Goal: Task Accomplishment & Management: Use online tool/utility

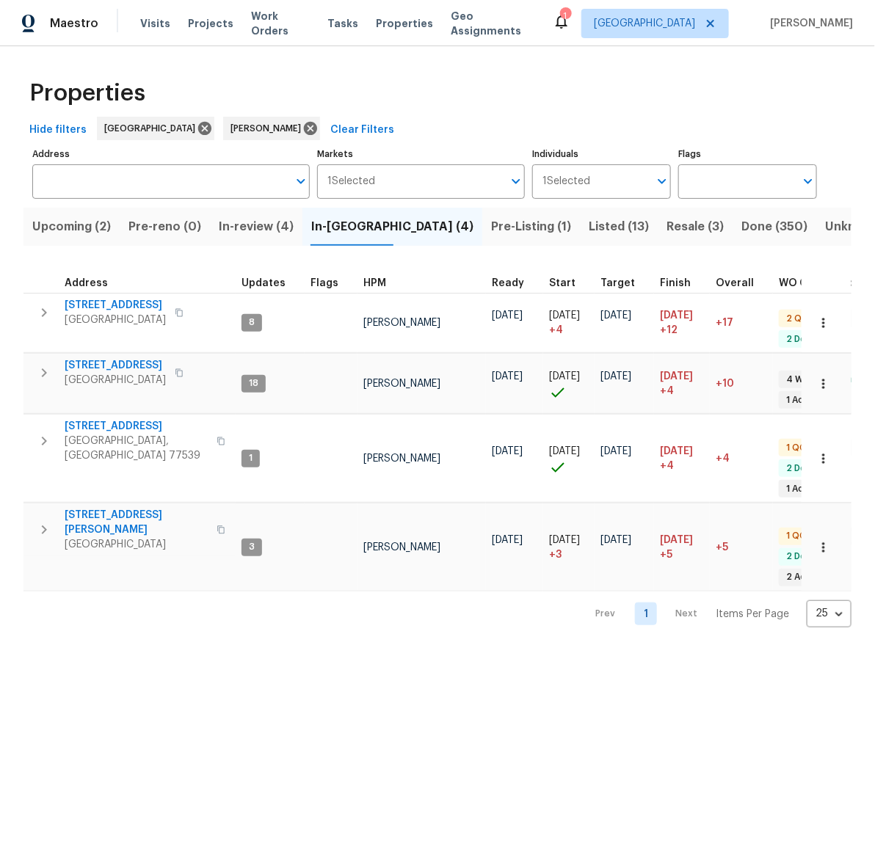
scroll to position [0, 269]
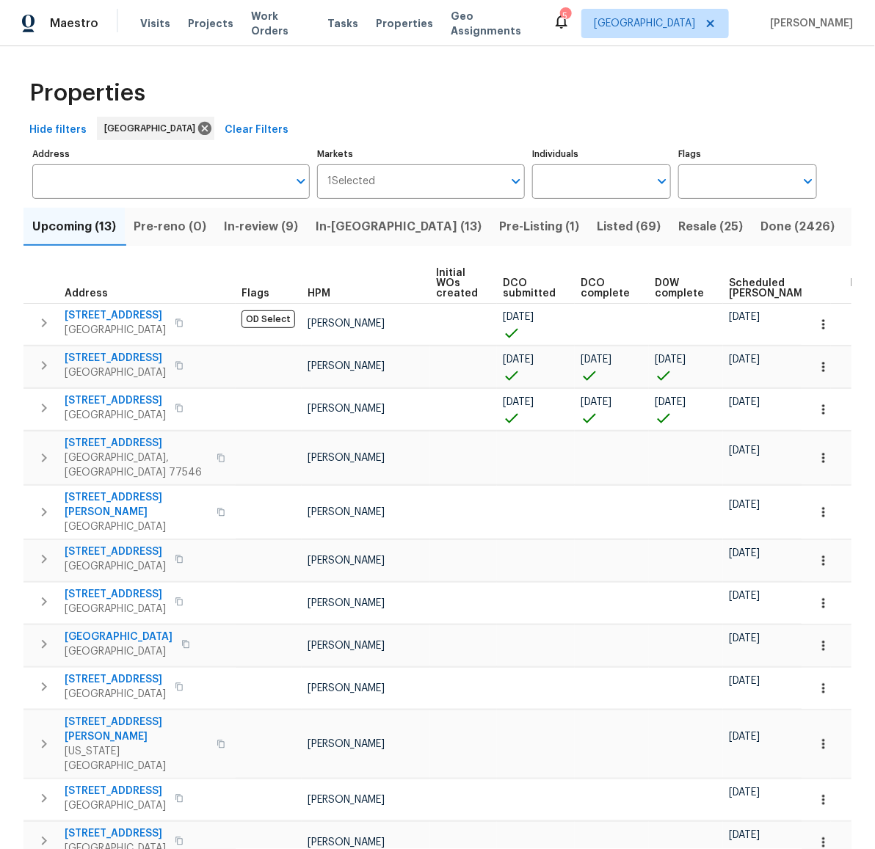
click at [252, 220] on span "In-review (9)" at bounding box center [261, 226] width 74 height 21
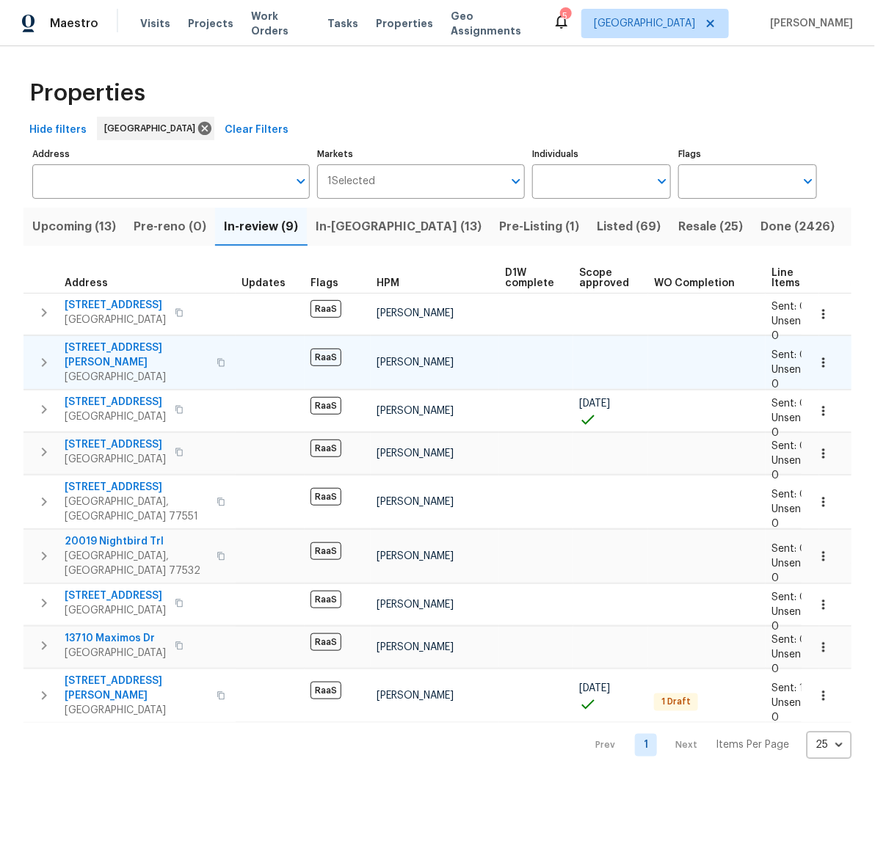
click at [103, 344] on span "[STREET_ADDRESS][PERSON_NAME]" at bounding box center [136, 354] width 143 height 29
click at [706, 73] on div "Properties" at bounding box center [437, 93] width 828 height 47
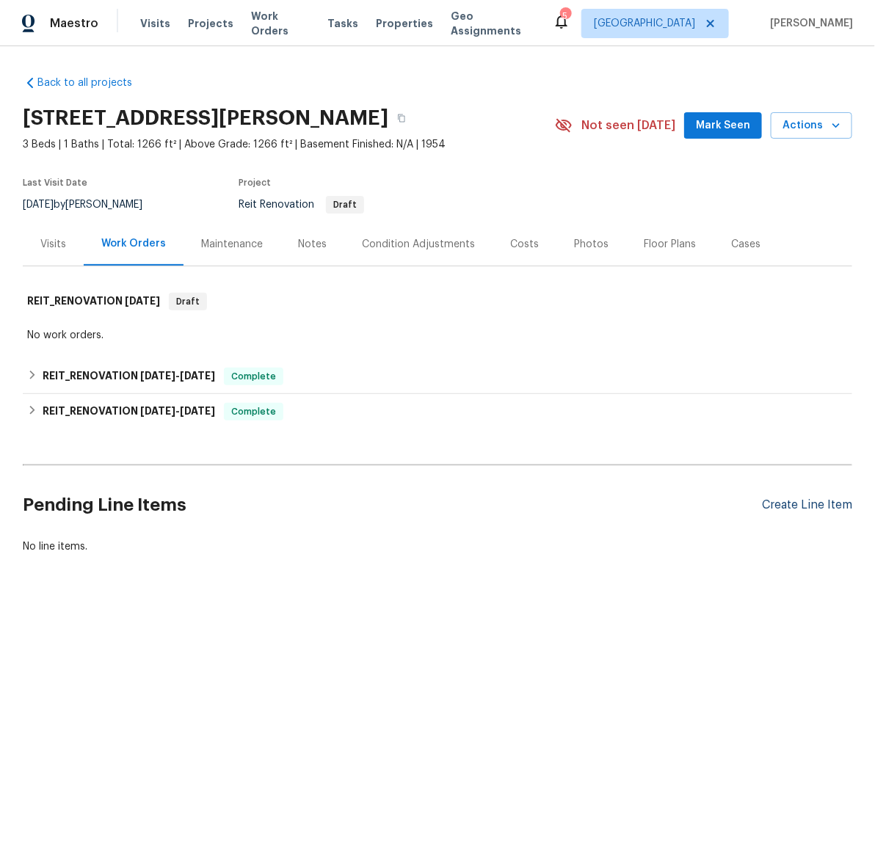
click at [803, 510] on div "Create Line Item" at bounding box center [807, 505] width 90 height 14
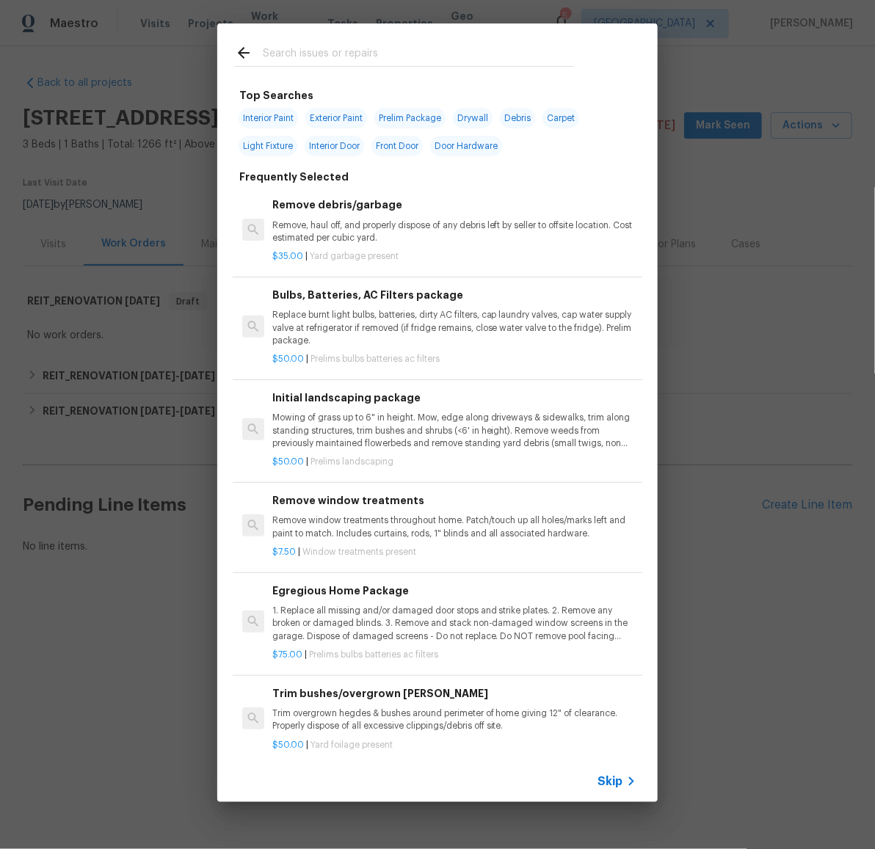
click at [342, 48] on input "text" at bounding box center [418, 55] width 311 height 22
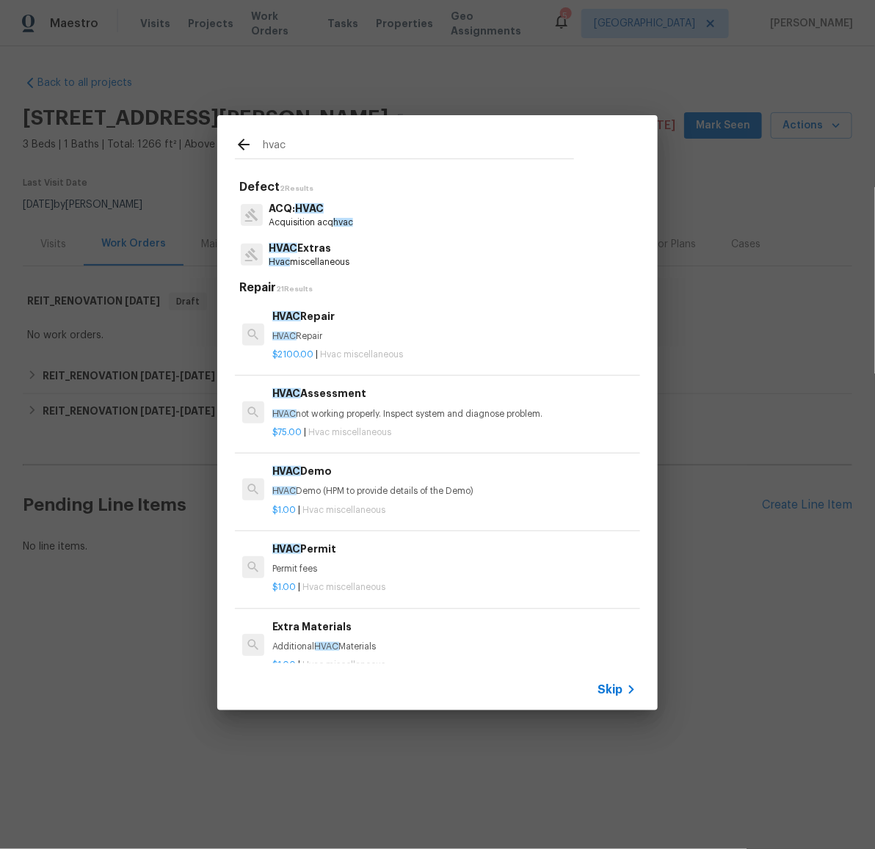
type input "hvac"
click at [309, 254] on p "HVAC Extras" at bounding box center [309, 248] width 81 height 15
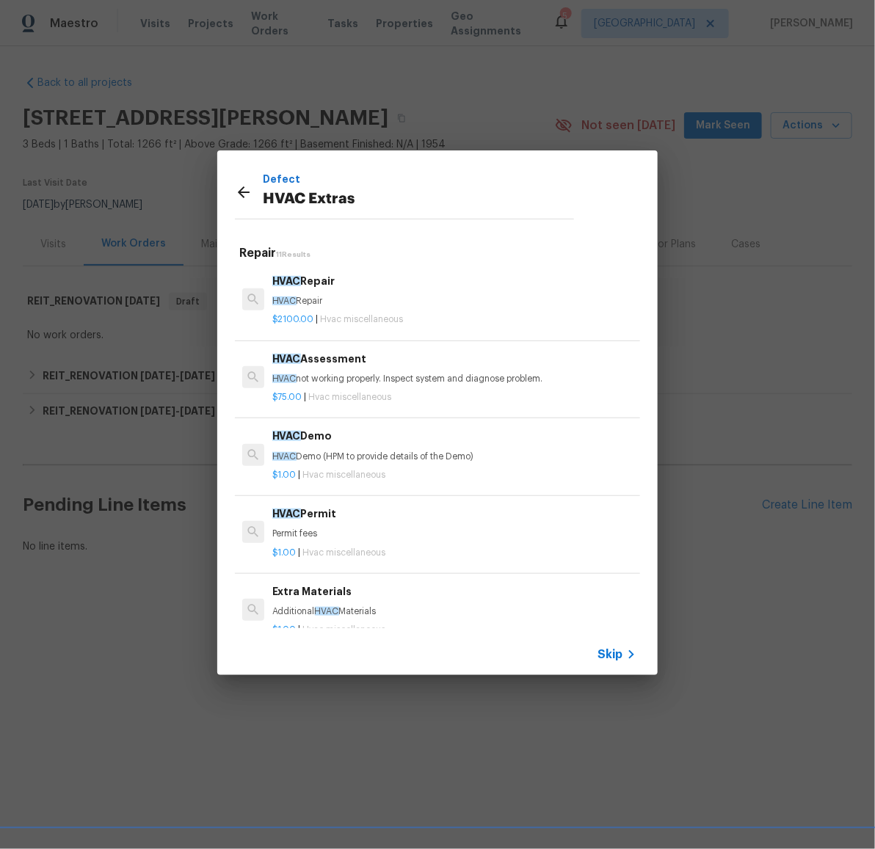
click at [343, 369] on div "HVAC Assessment HVAC not working properly. Inspect system and diagnose problem." at bounding box center [454, 368] width 364 height 35
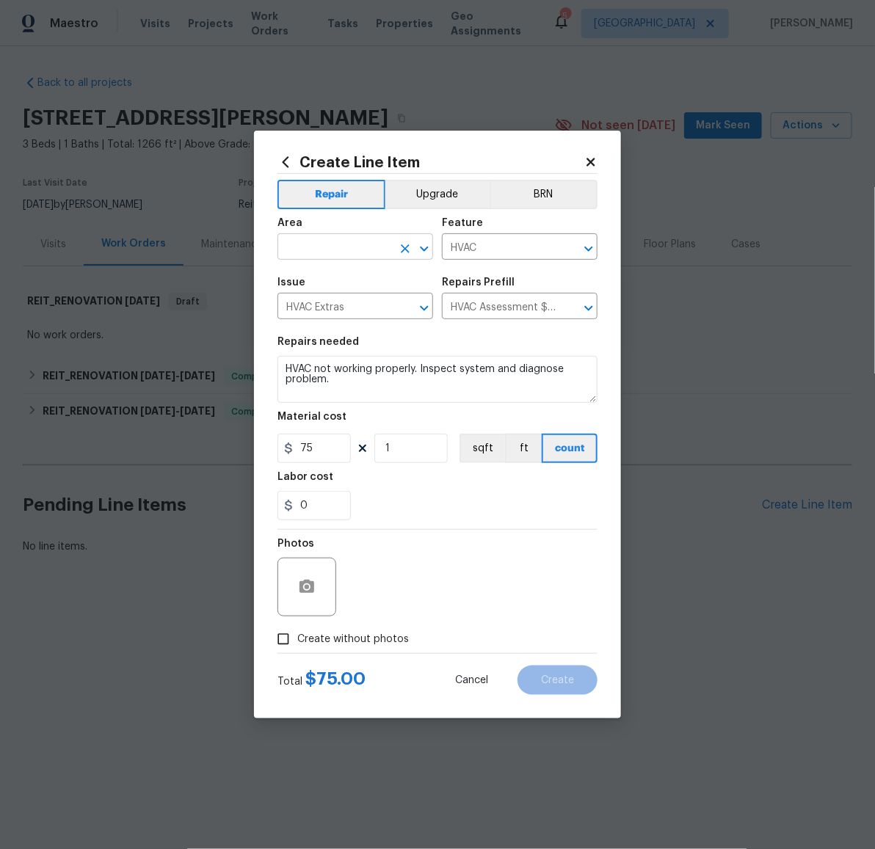
click at [363, 249] on input "text" at bounding box center [334, 248] width 114 height 23
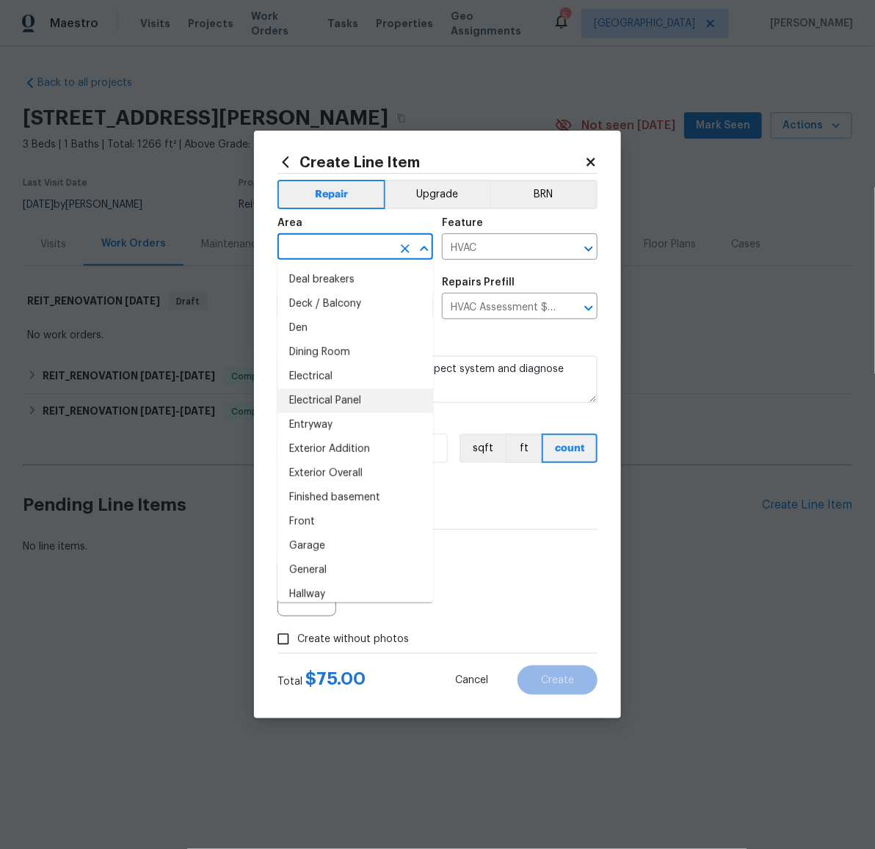
scroll to position [299, 0]
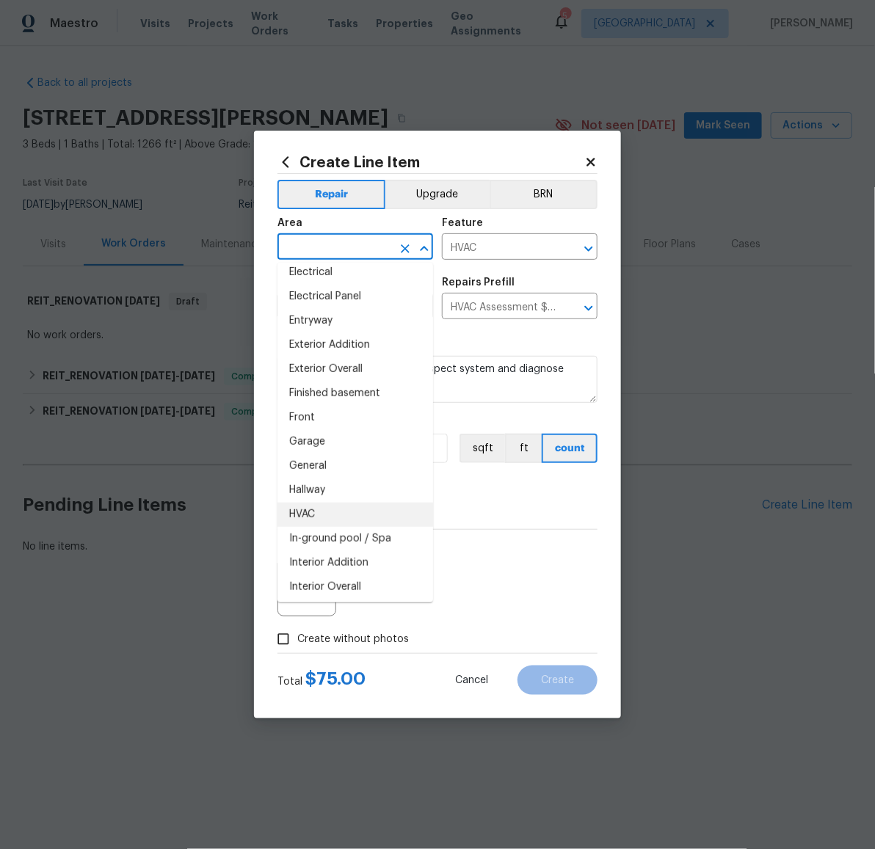
click at [319, 511] on li "HVAC" at bounding box center [355, 515] width 156 height 24
type input "HVAC"
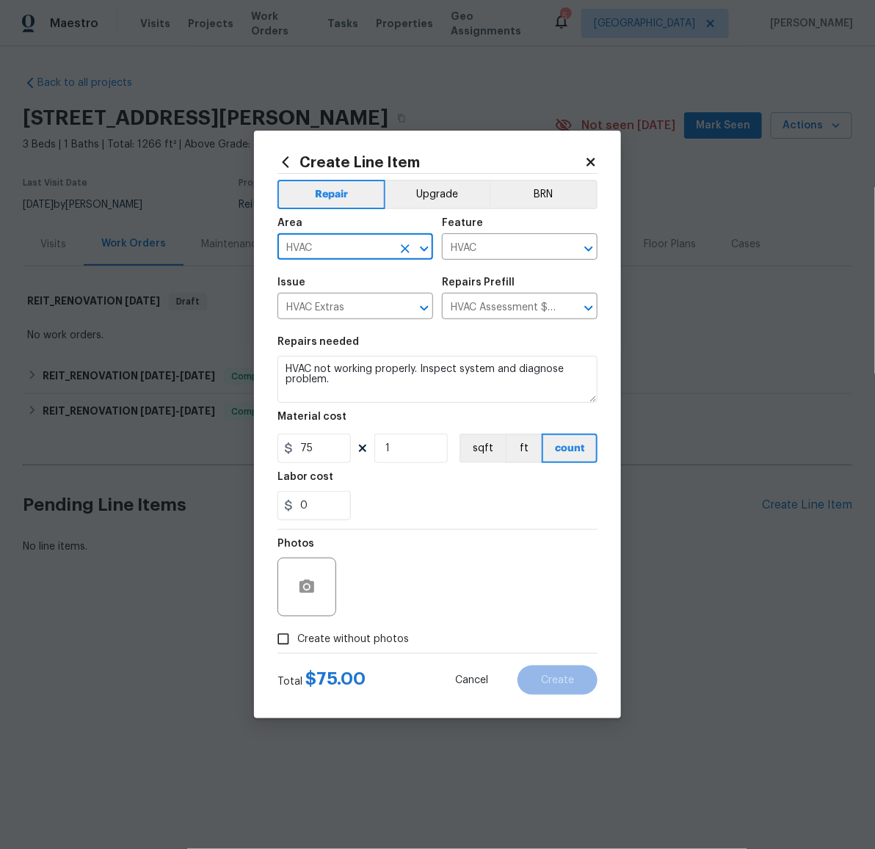
click at [344, 635] on span "Create without photos" at bounding box center [353, 639] width 112 height 15
click at [297, 635] on input "Create without photos" at bounding box center [283, 639] width 28 height 28
checkbox input "true"
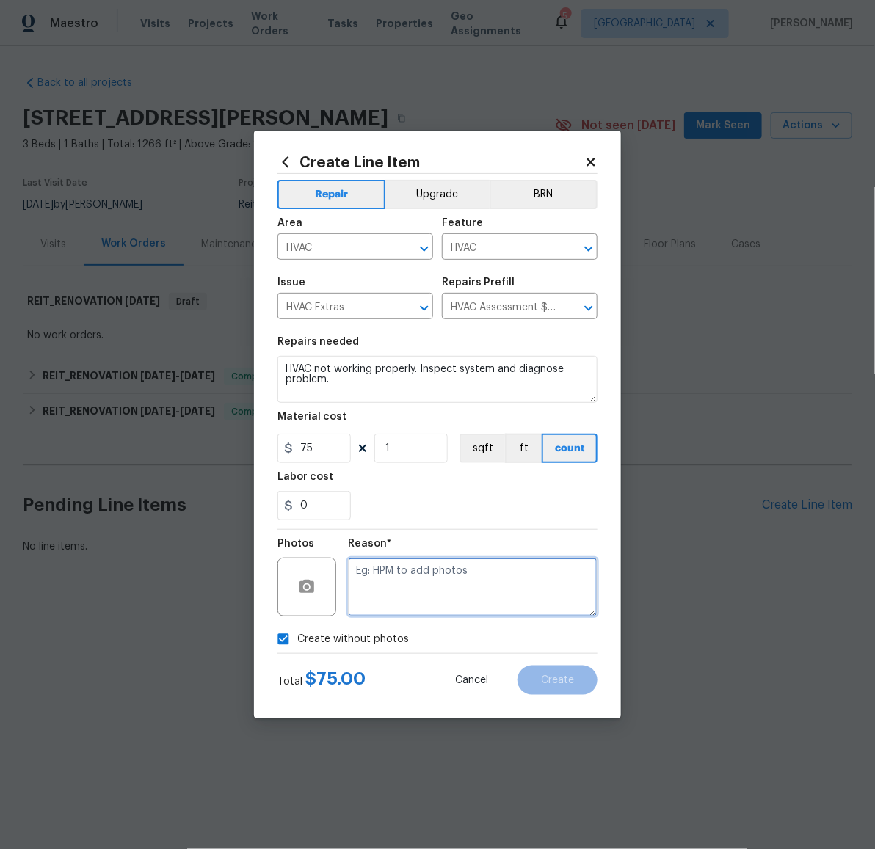
click at [416, 577] on textarea at bounding box center [472, 587] width 249 height 59
type textarea "l"
type textarea "prelim"
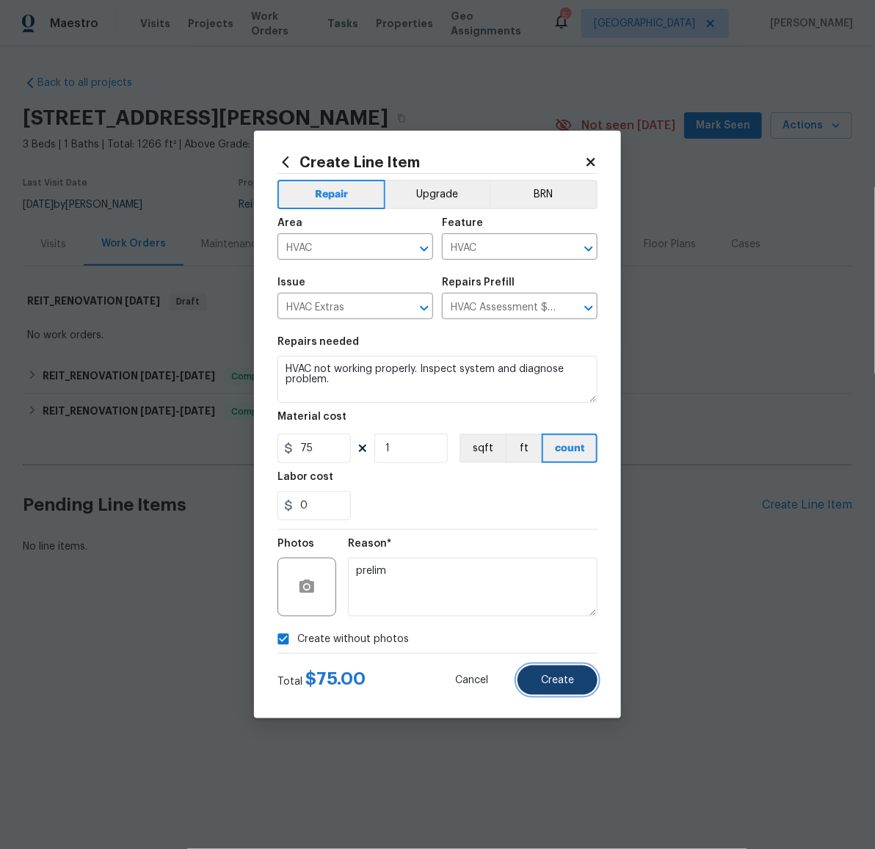
click at [557, 687] on button "Create" at bounding box center [557, 679] width 80 height 29
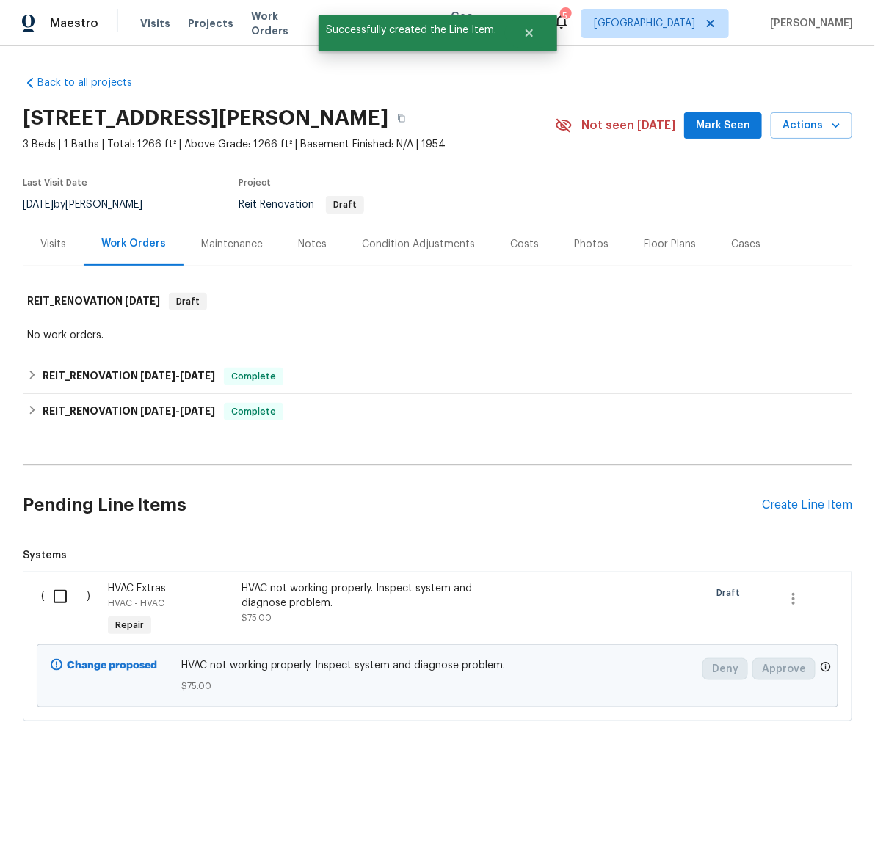
click at [58, 600] on input "checkbox" at bounding box center [66, 596] width 42 height 31
checkbox input "true"
click at [803, 803] on span "Create Work Order" at bounding box center [791, 812] width 98 height 18
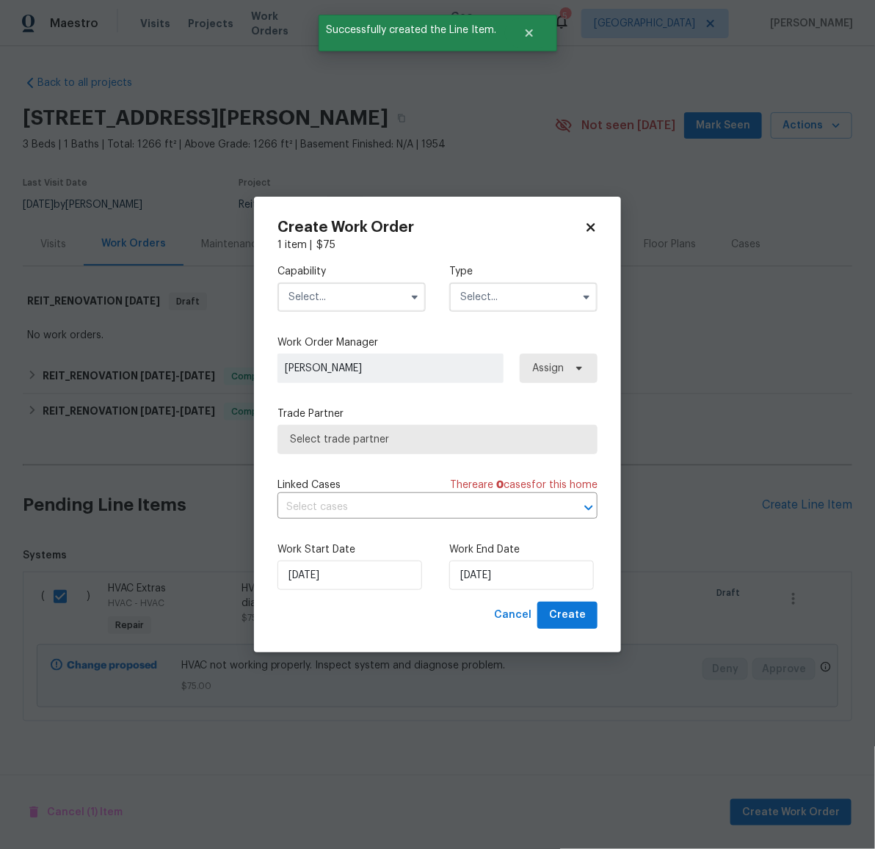
click at [333, 293] on input "text" at bounding box center [351, 296] width 148 height 29
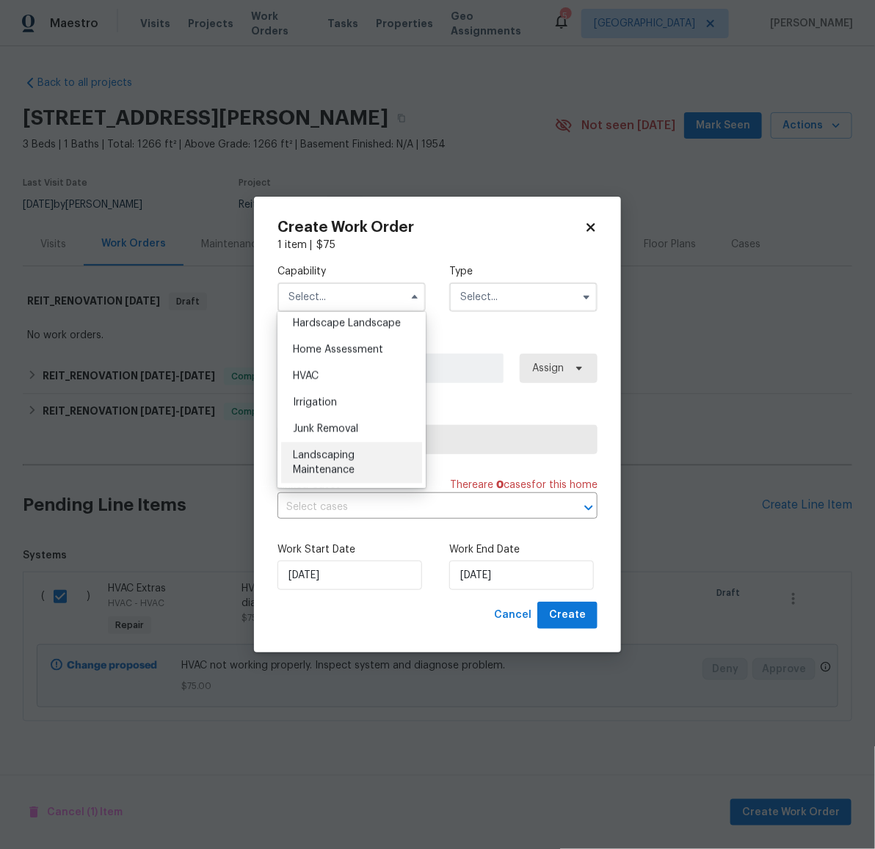
scroll to position [893, 0]
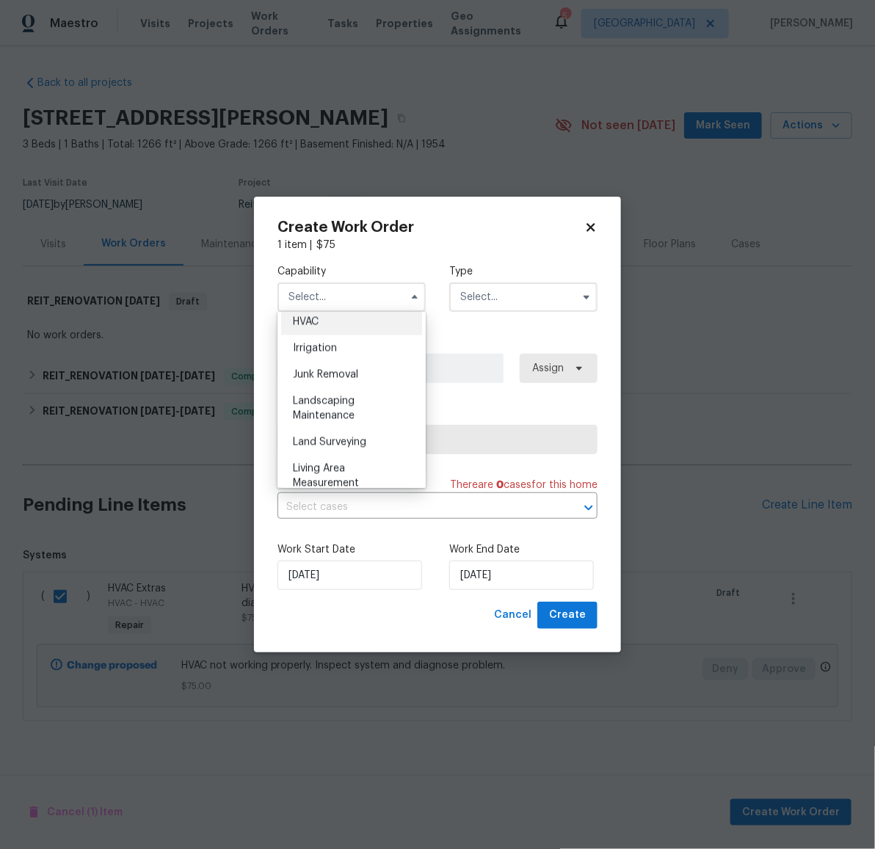
click at [311, 327] on span "HVAC" at bounding box center [306, 322] width 26 height 10
type input "HVAC"
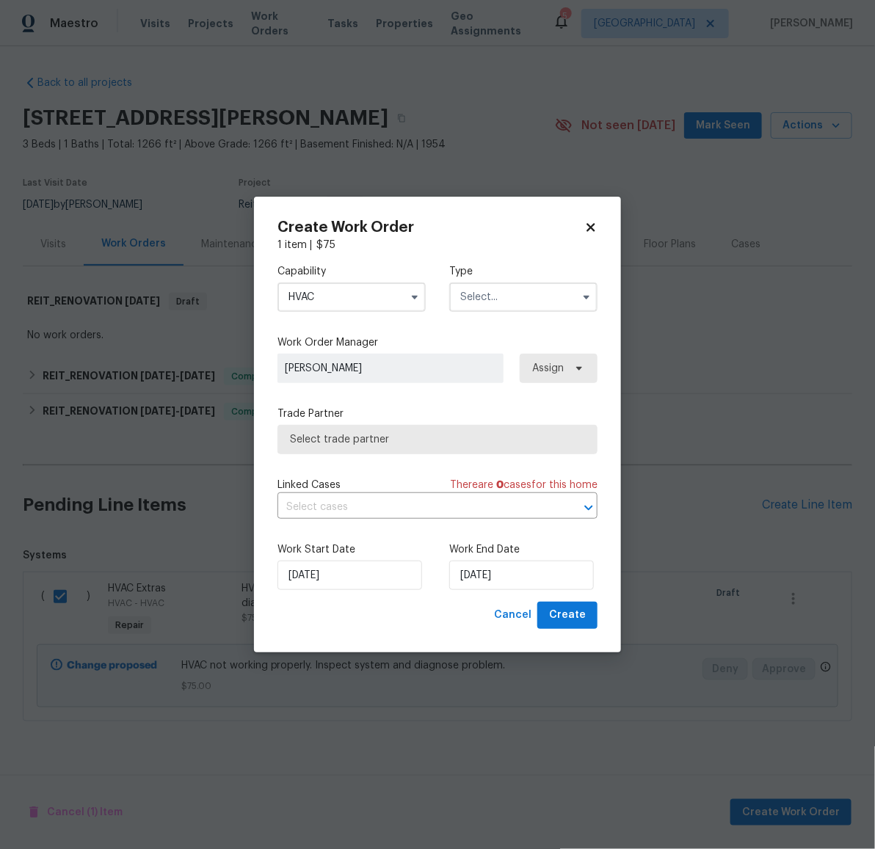
click at [494, 307] on input "text" at bounding box center [523, 296] width 148 height 29
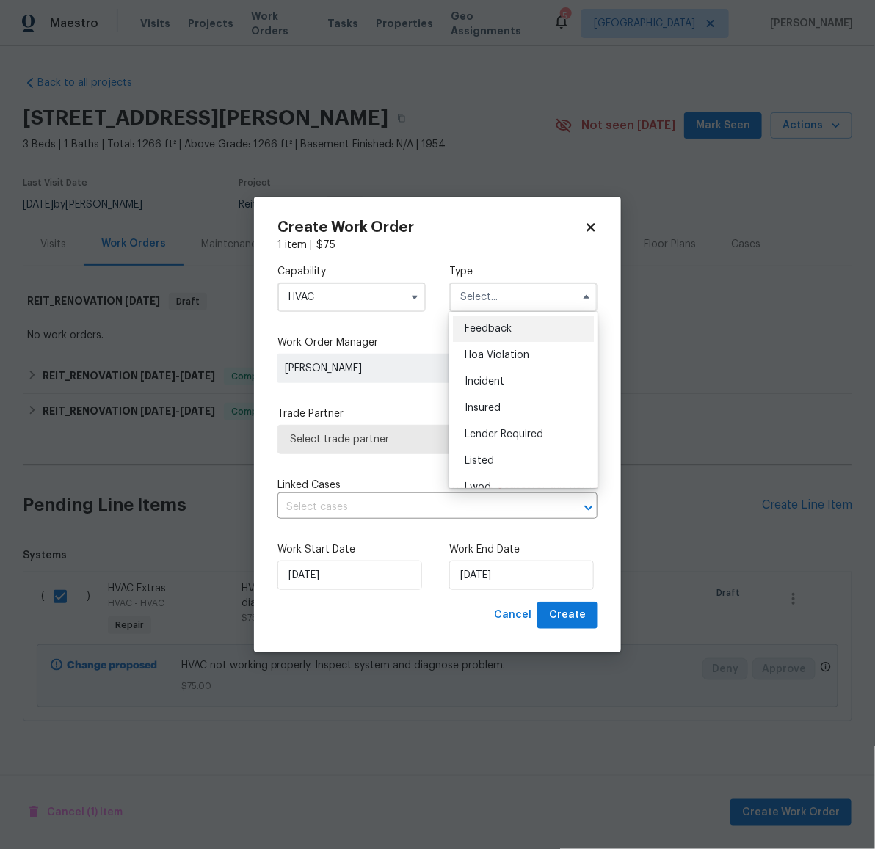
scroll to position [174, 0]
click at [497, 364] on span "Reit Renovation" at bounding box center [502, 366] width 76 height 10
type input "Reit Renovation"
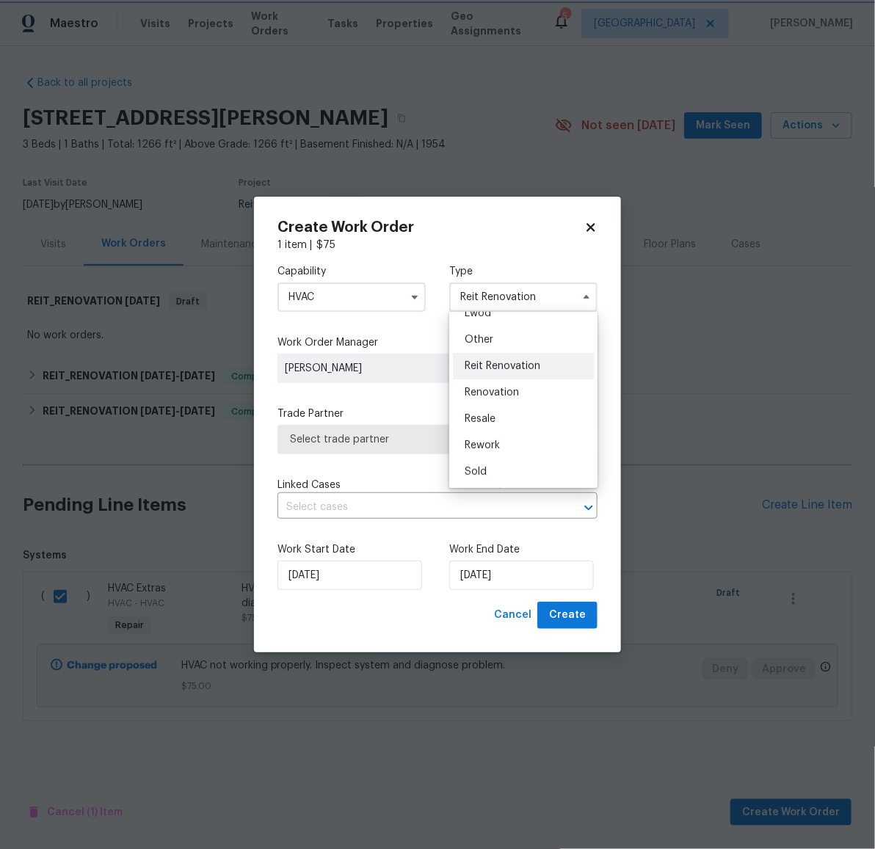
scroll to position [0, 0]
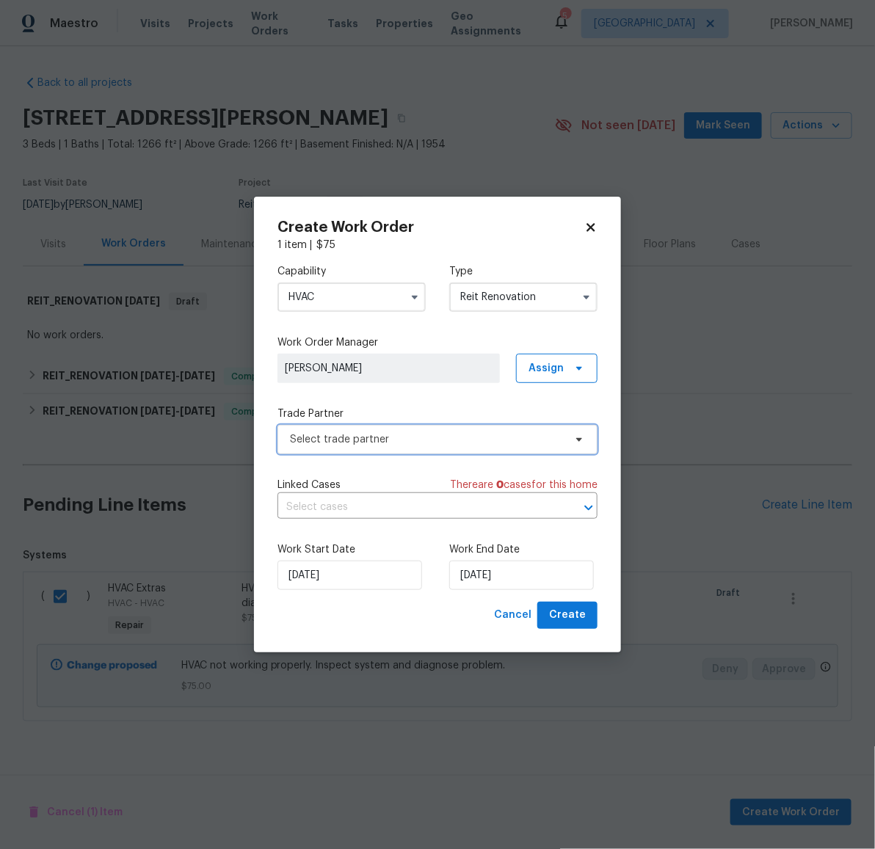
click at [445, 439] on span "Select trade partner" at bounding box center [427, 439] width 274 height 15
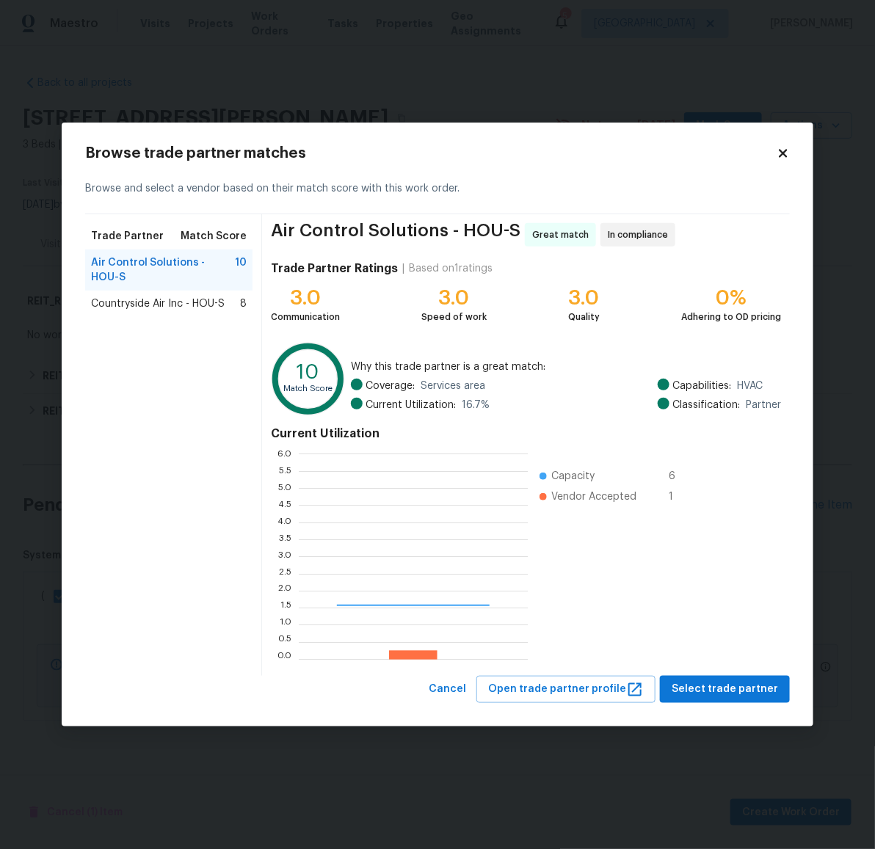
scroll to position [192, 214]
click at [209, 298] on span "Countryside Air Inc - HOU-S" at bounding box center [158, 303] width 134 height 15
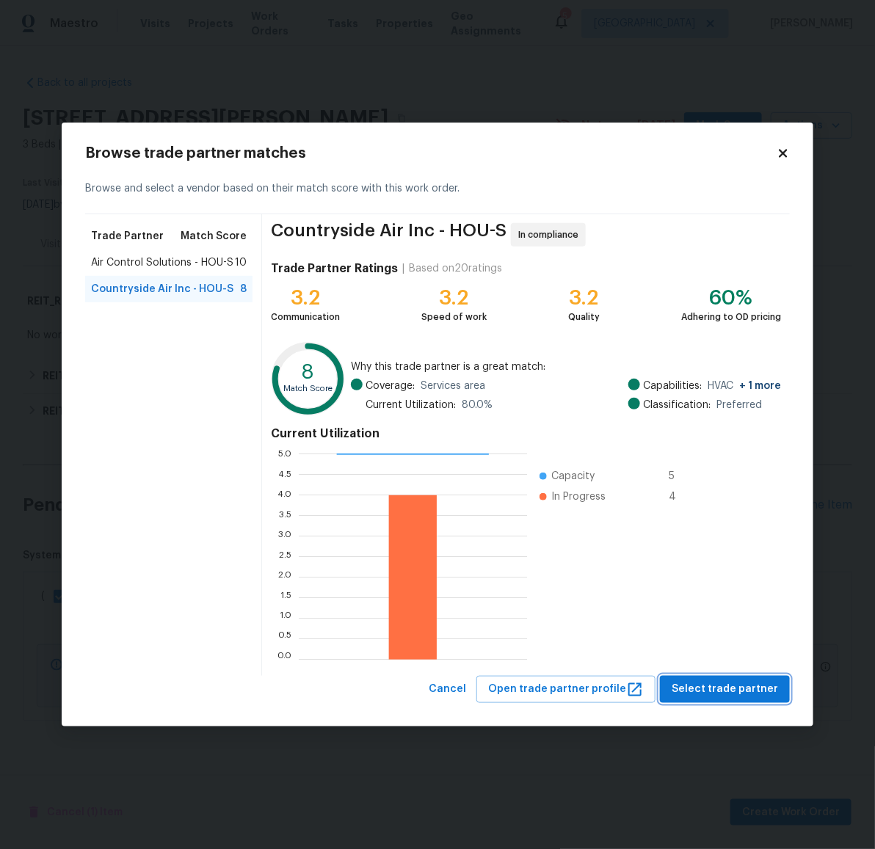
click at [743, 687] on span "Select trade partner" at bounding box center [724, 689] width 106 height 18
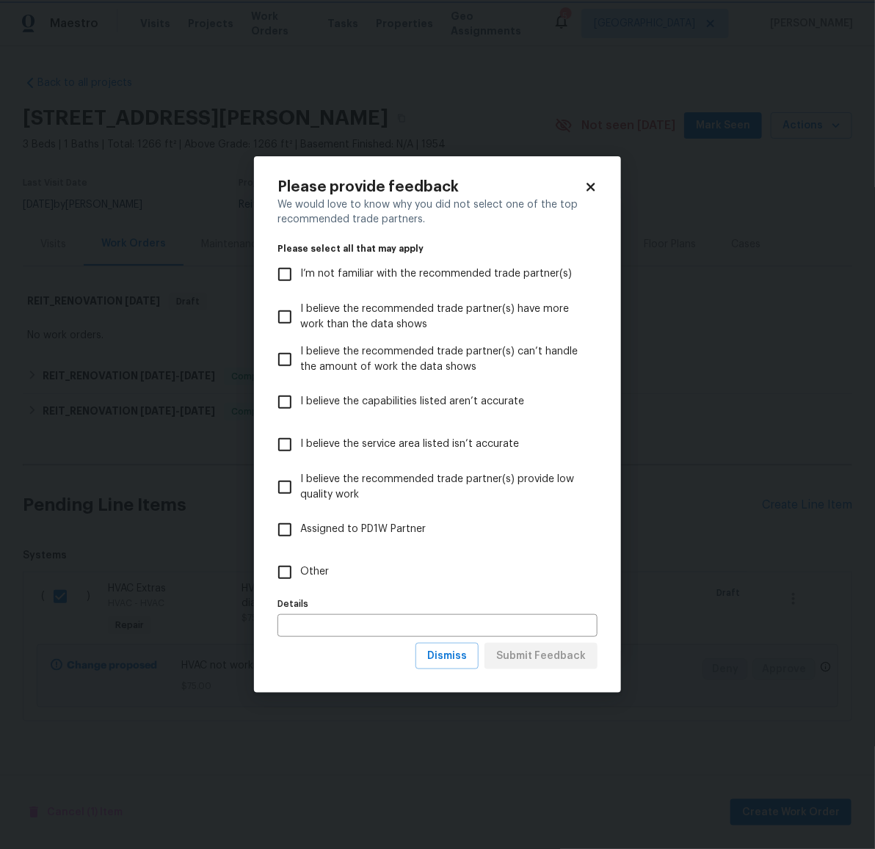
click at [641, 602] on body "Maestro Visits Projects Work Orders Tasks Properties Geo Assignments 5 Houston …" at bounding box center [437, 410] width 875 height 821
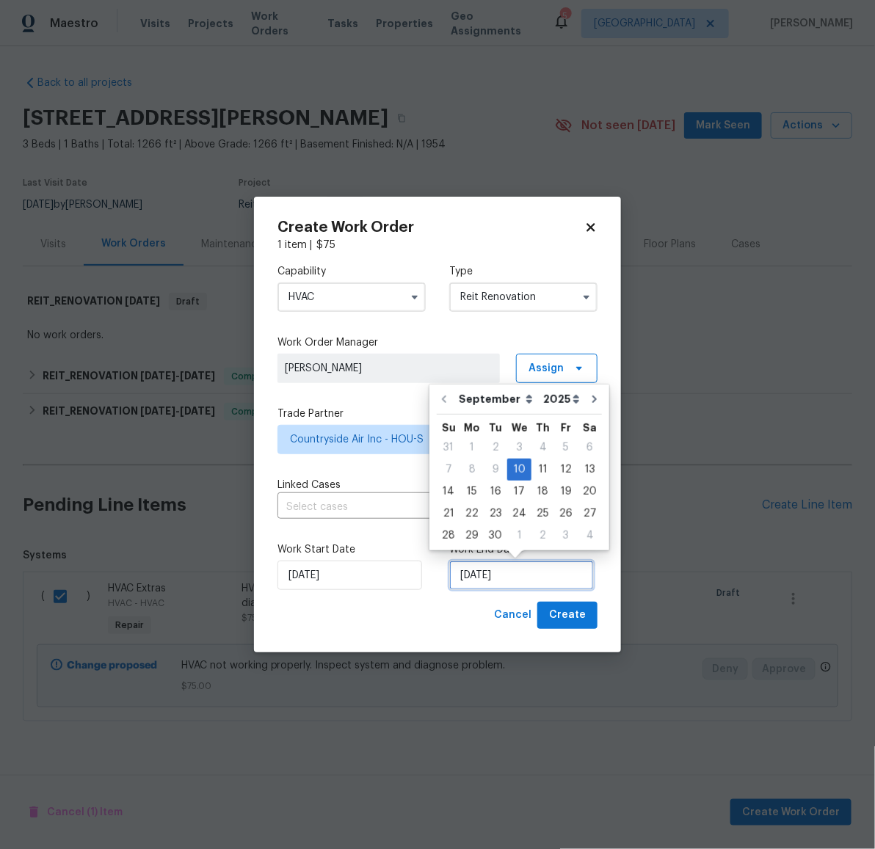
click at [530, 580] on input "9/10/2025" at bounding box center [521, 575] width 145 height 29
click at [561, 463] on div "12" at bounding box center [565, 469] width 23 height 21
type input "9/12/2025"
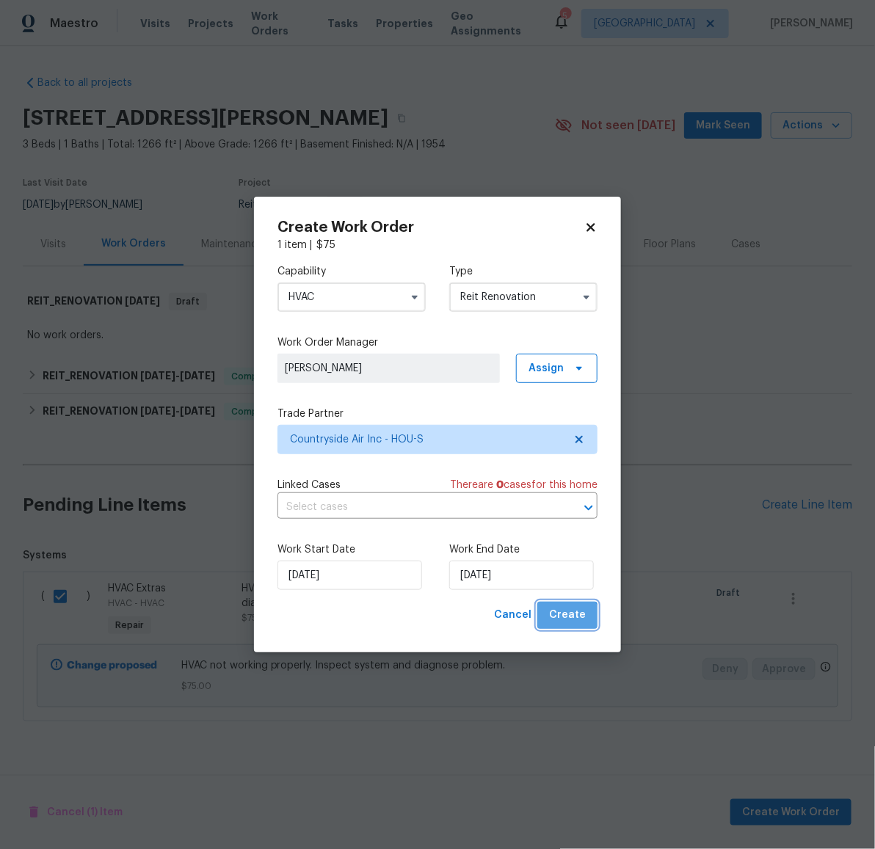
click at [569, 621] on span "Create" at bounding box center [567, 615] width 37 height 18
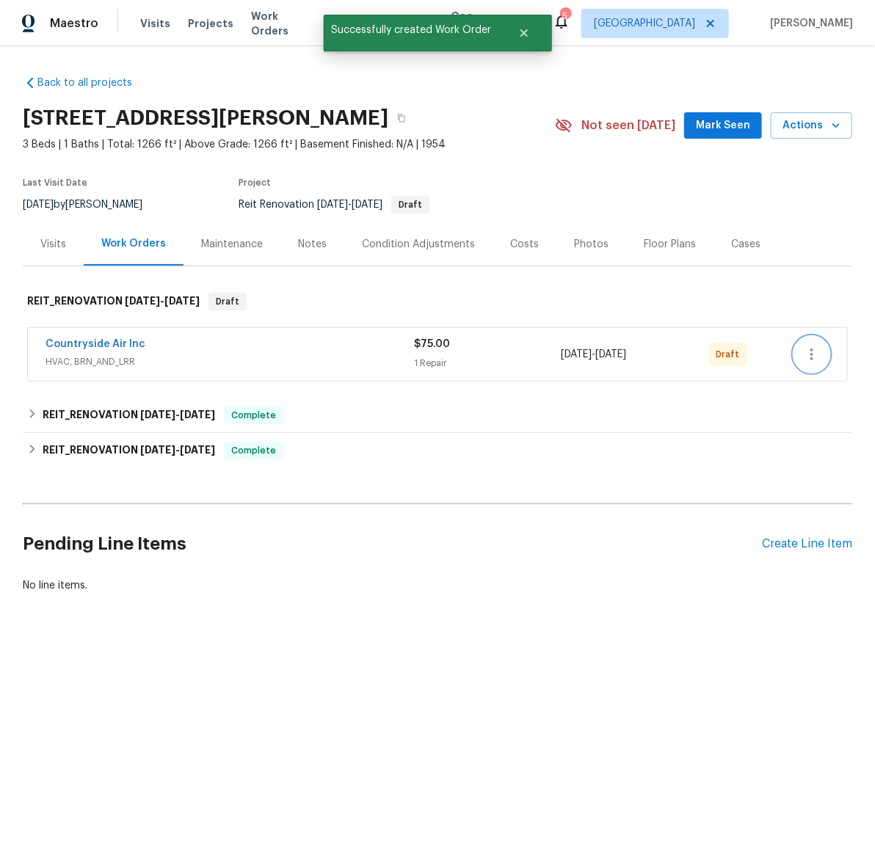
click at [806, 352] on icon "button" at bounding box center [812, 355] width 18 height 18
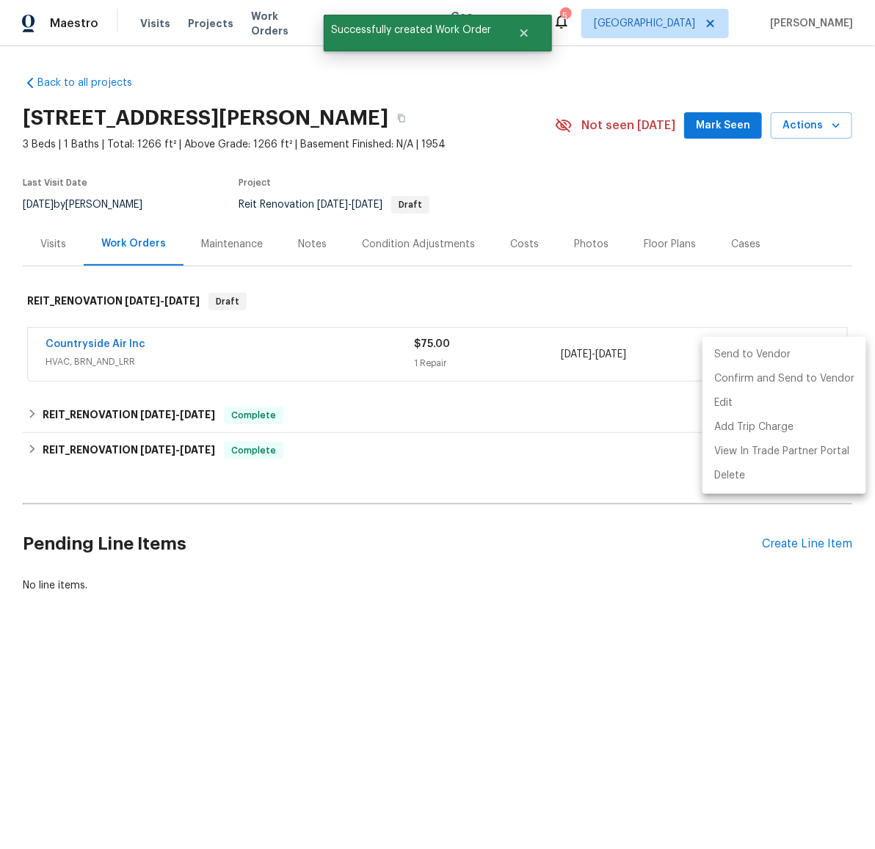
click at [788, 353] on li "Send to Vendor" at bounding box center [784, 355] width 164 height 24
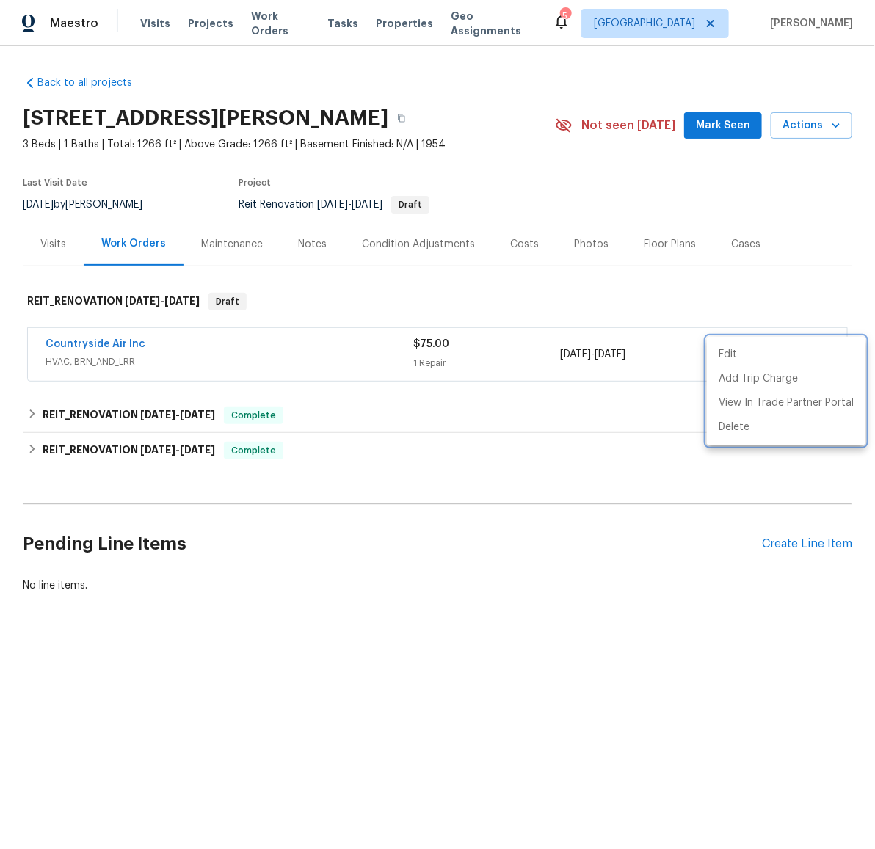
click at [87, 351] on div at bounding box center [437, 424] width 875 height 849
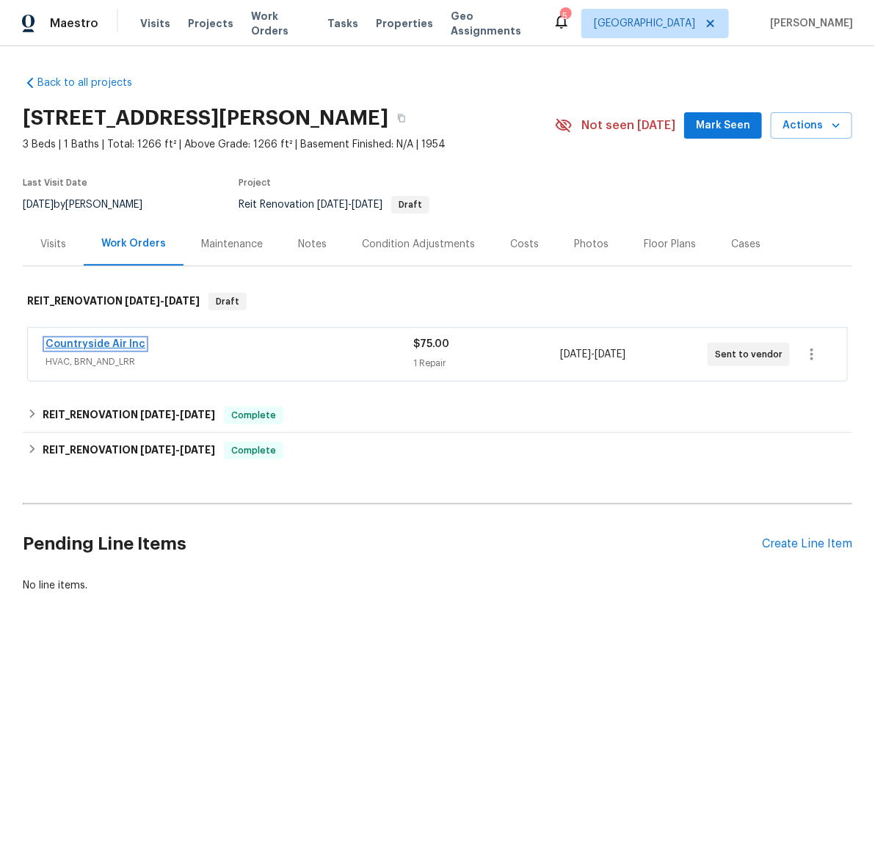
click at [85, 343] on link "Countryside Air Inc" at bounding box center [95, 344] width 100 height 10
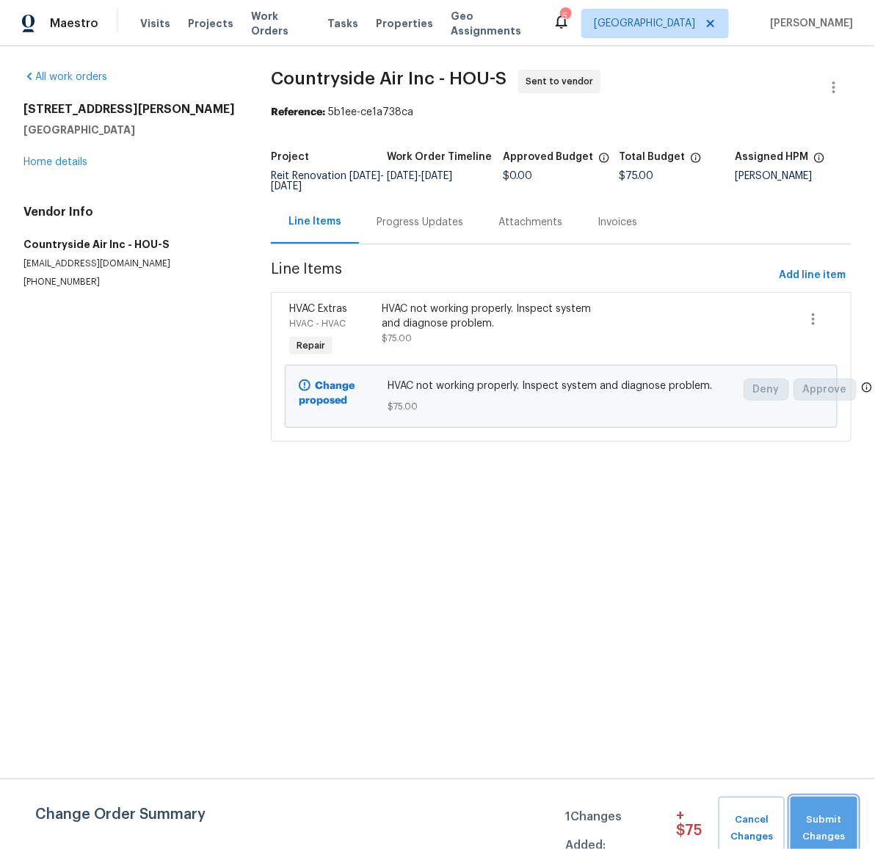
click at [834, 811] on span "Submit Changes" at bounding box center [824, 828] width 52 height 34
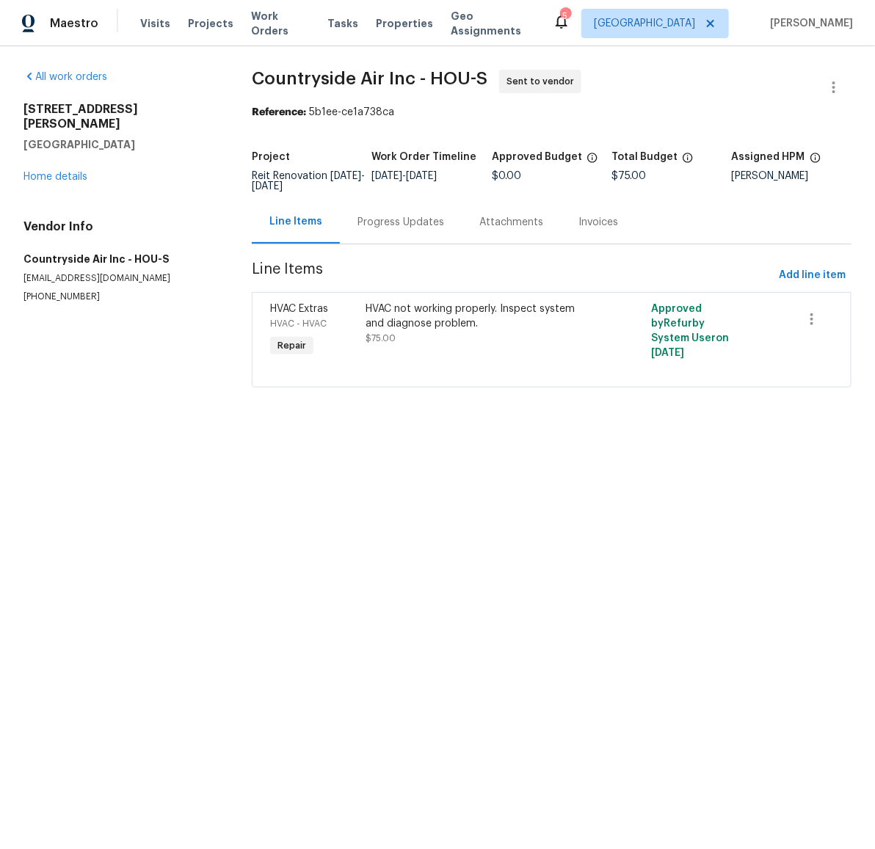
click at [376, 220] on div "Progress Updates" at bounding box center [400, 222] width 87 height 15
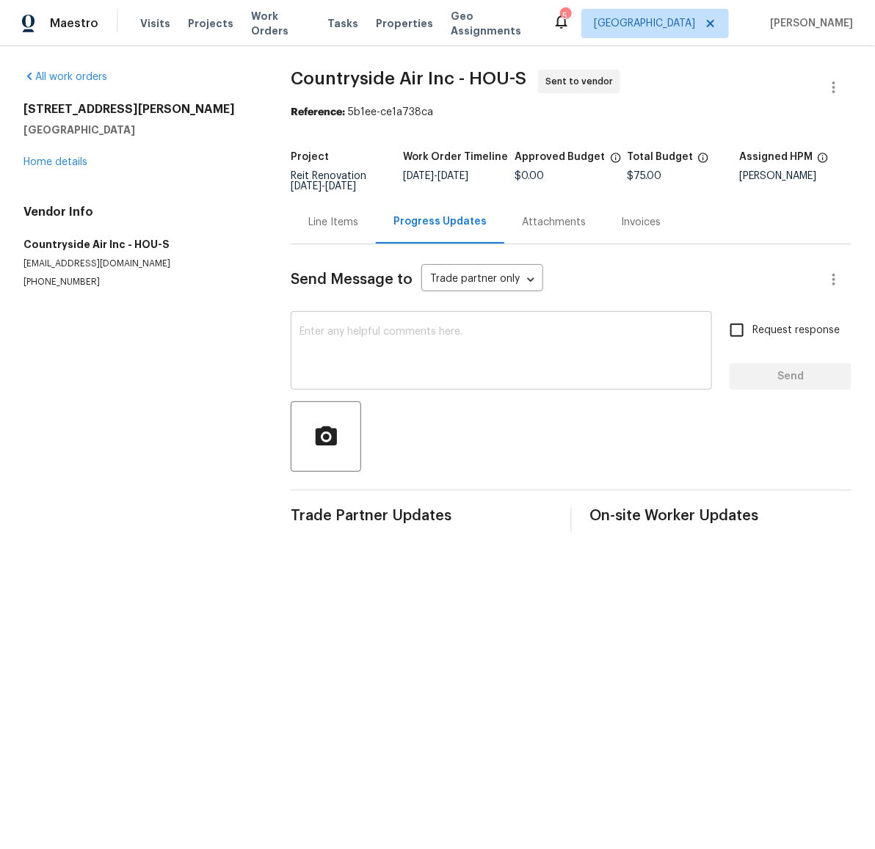
click at [420, 347] on textarea at bounding box center [501, 352] width 404 height 51
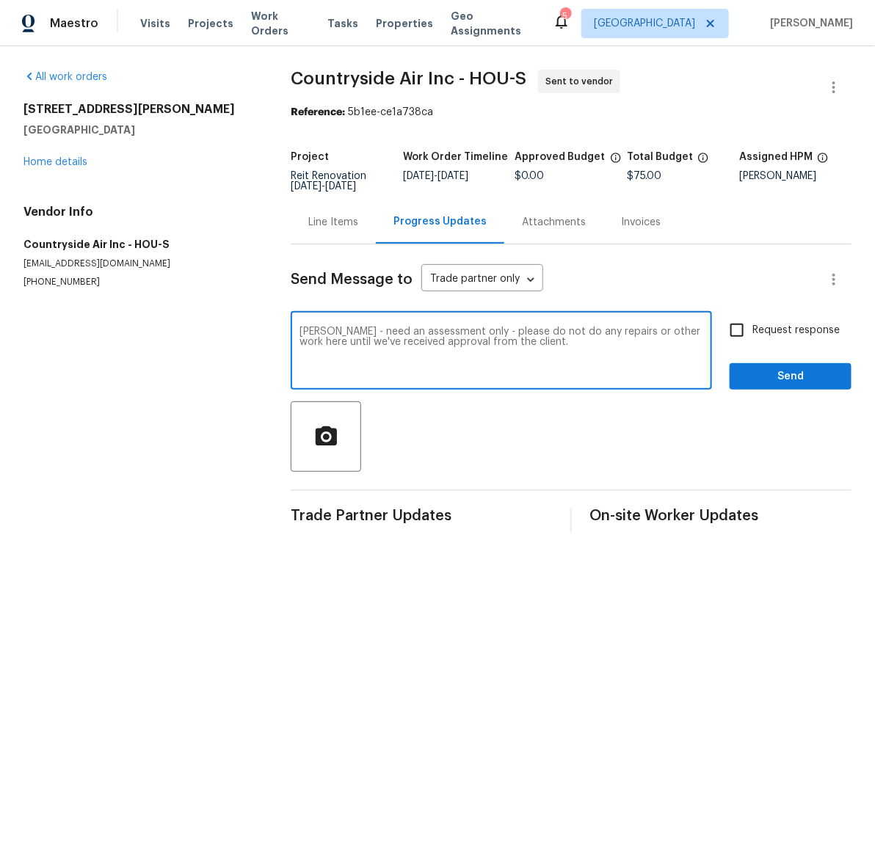
type textarea "Michael - need an assessment only - please do not do any repairs or other work …"
click at [723, 325] on input "Request response" at bounding box center [736, 330] width 31 height 31
checkbox input "true"
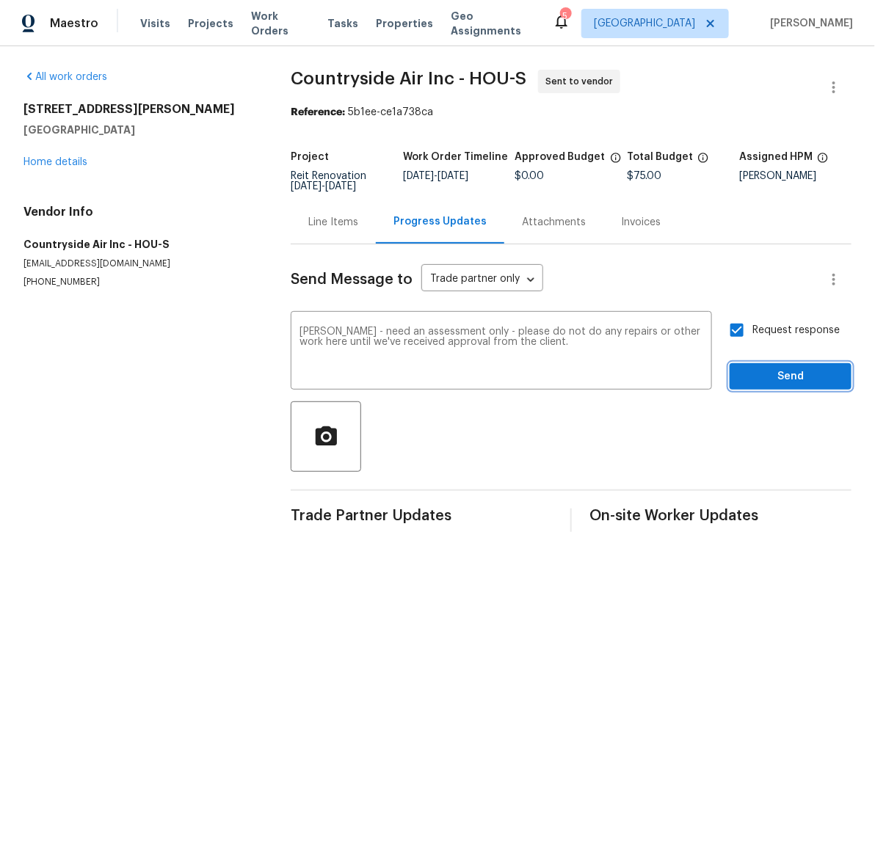
click at [795, 385] on span "Send" at bounding box center [790, 377] width 98 height 18
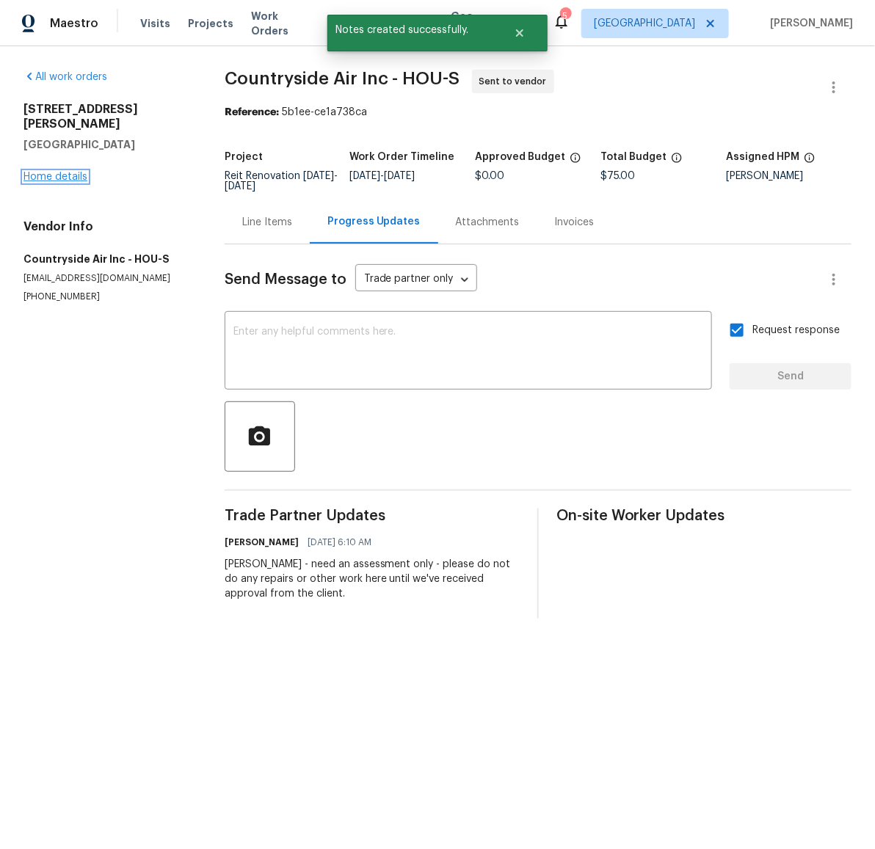
click at [76, 172] on link "Home details" at bounding box center [55, 177] width 64 height 10
